Goal: Task Accomplishment & Management: Manage account settings

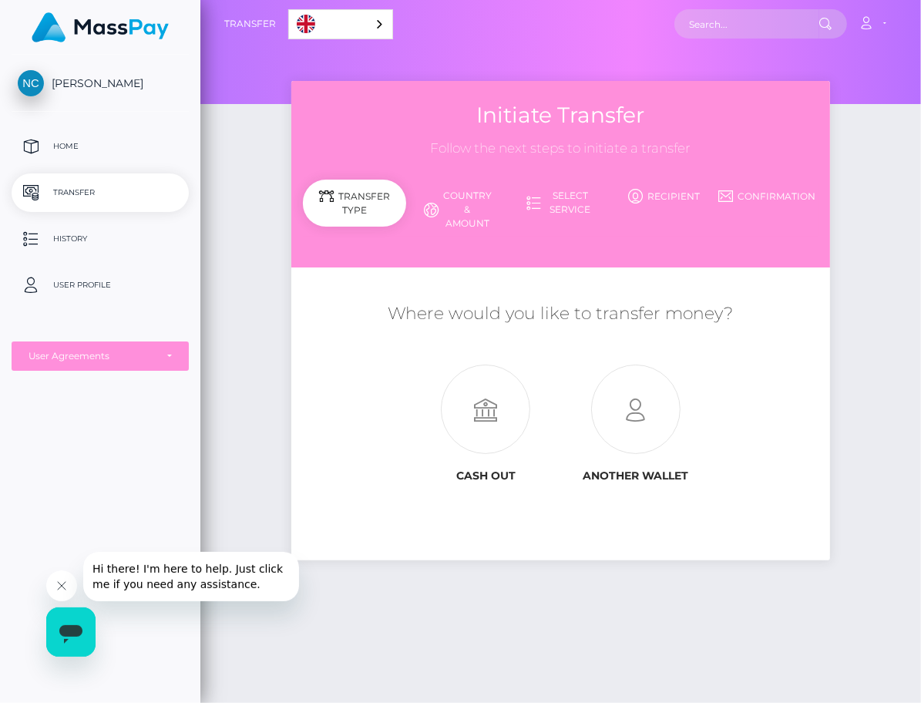
click at [140, 84] on span "[PERSON_NAME]" at bounding box center [100, 83] width 177 height 14
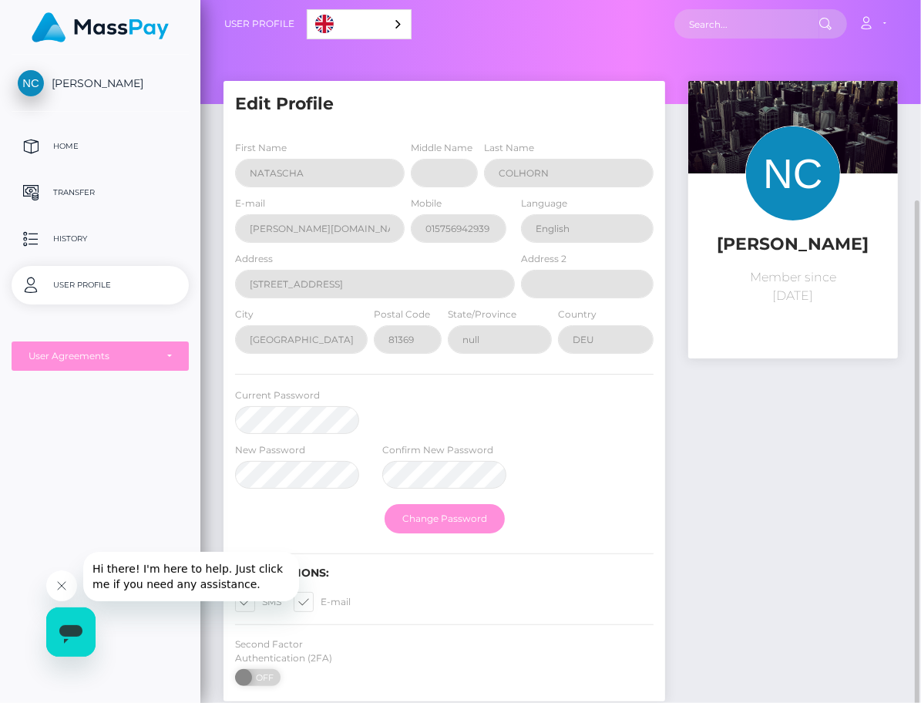
scroll to position [107, 0]
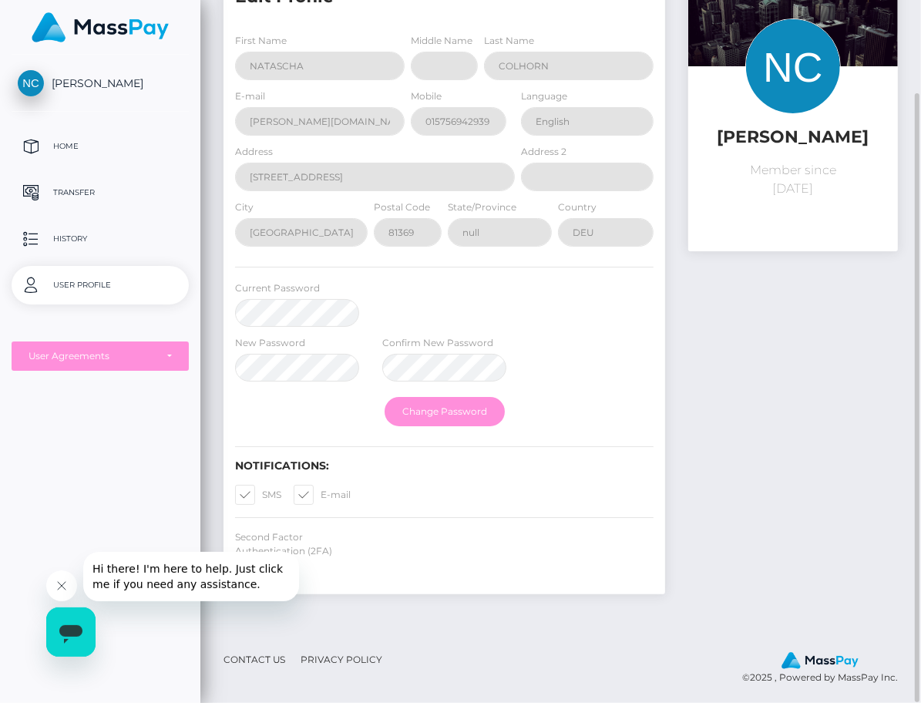
click at [321, 498] on span at bounding box center [321, 495] width 0 height 12
click at [321, 495] on input "E-mail" at bounding box center [326, 490] width 10 height 10
checkbox input "false"
click at [262, 496] on span at bounding box center [262, 495] width 0 height 12
click at [262, 495] on input "SMS" at bounding box center [267, 490] width 10 height 10
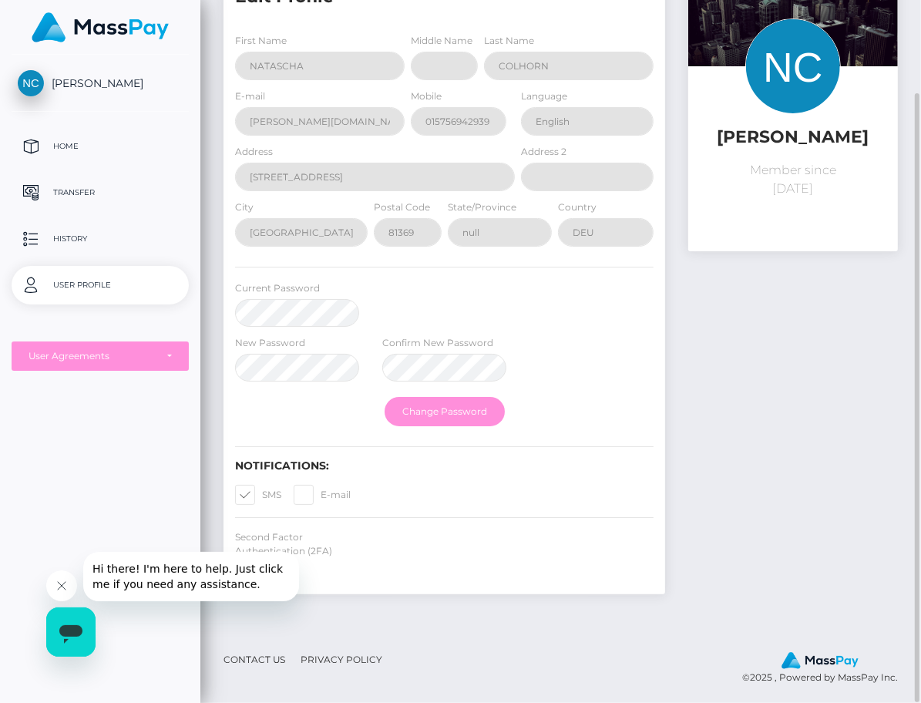
checkbox input "false"
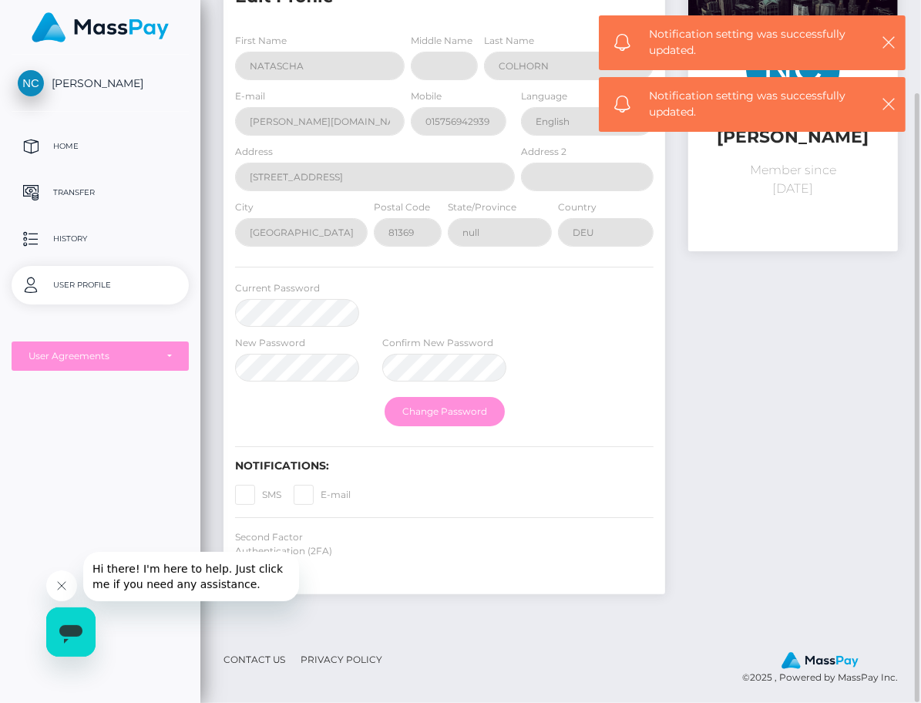
click at [321, 490] on span at bounding box center [321, 495] width 0 height 12
click at [321, 490] on input "E-mail" at bounding box center [326, 490] width 10 height 10
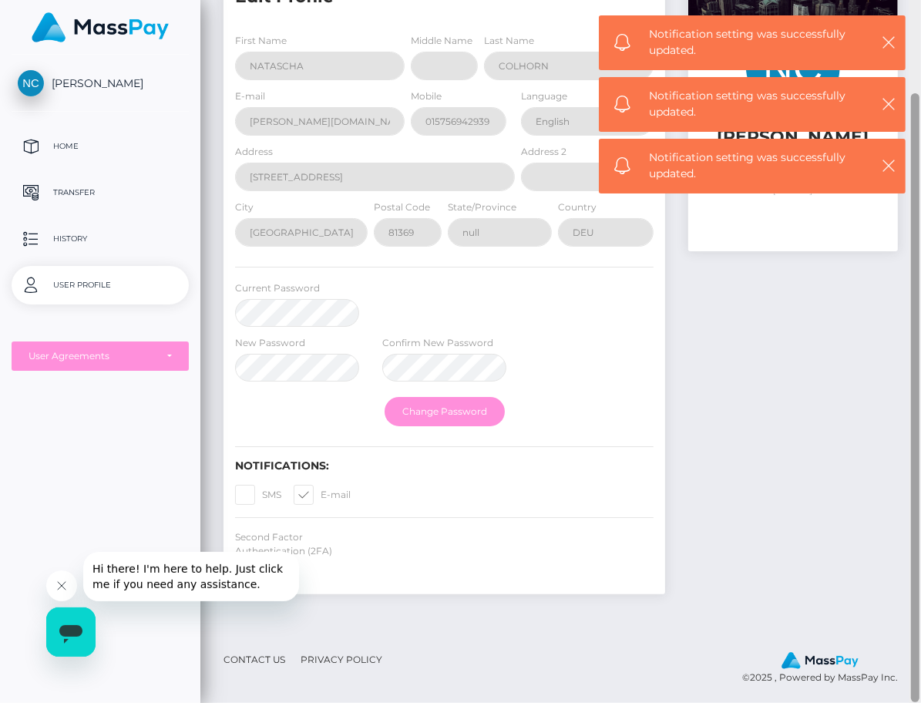
click at [321, 489] on span at bounding box center [321, 495] width 0 height 12
click at [321, 489] on input "E-mail" at bounding box center [326, 490] width 10 height 10
checkbox input "false"
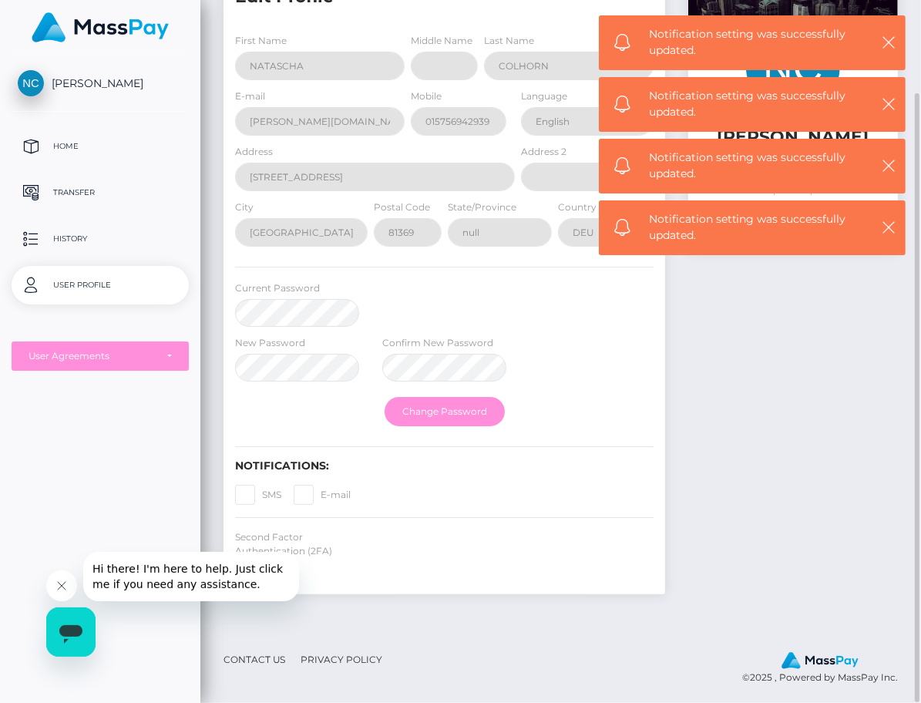
scroll to position [0, 0]
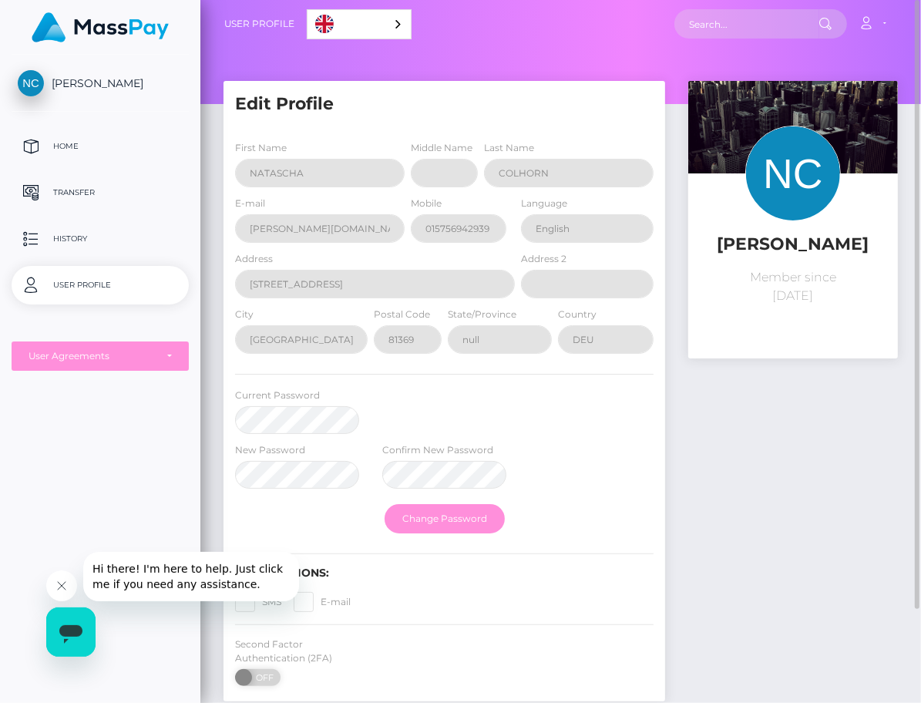
drag, startPoint x: 678, startPoint y: 624, endPoint x: 664, endPoint y: 598, distance: 29.7
click at [678, 624] on div "NATASCHA COLHORN Member since March 25, 2025" at bounding box center [793, 399] width 233 height 636
click at [885, 27] on link "Account" at bounding box center [871, 24] width 45 height 32
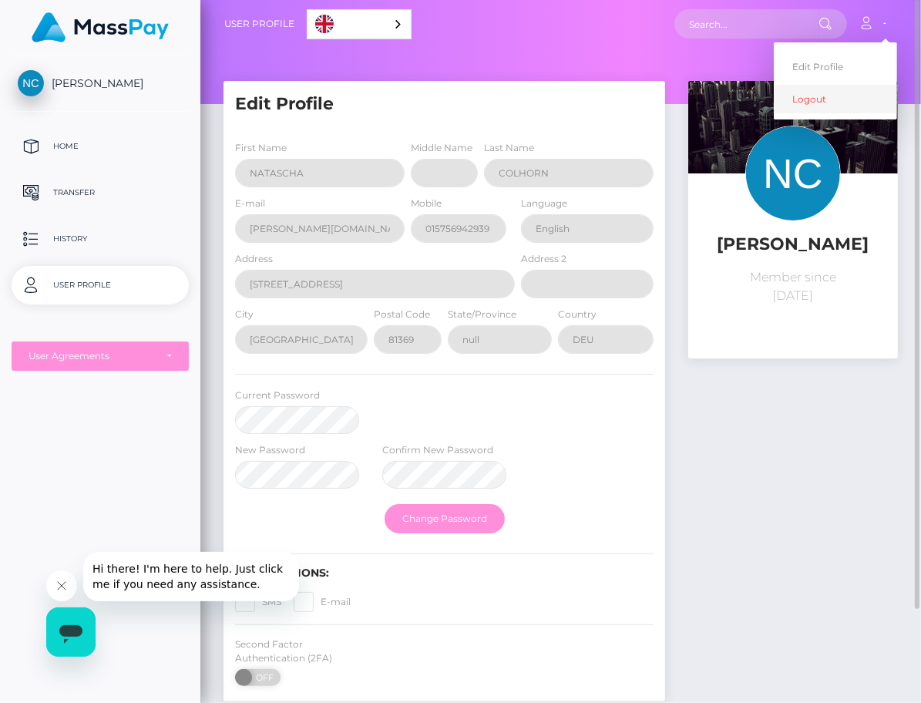
click at [833, 101] on link "Logout" at bounding box center [835, 99] width 123 height 29
